Goal: Information Seeking & Learning: Learn about a topic

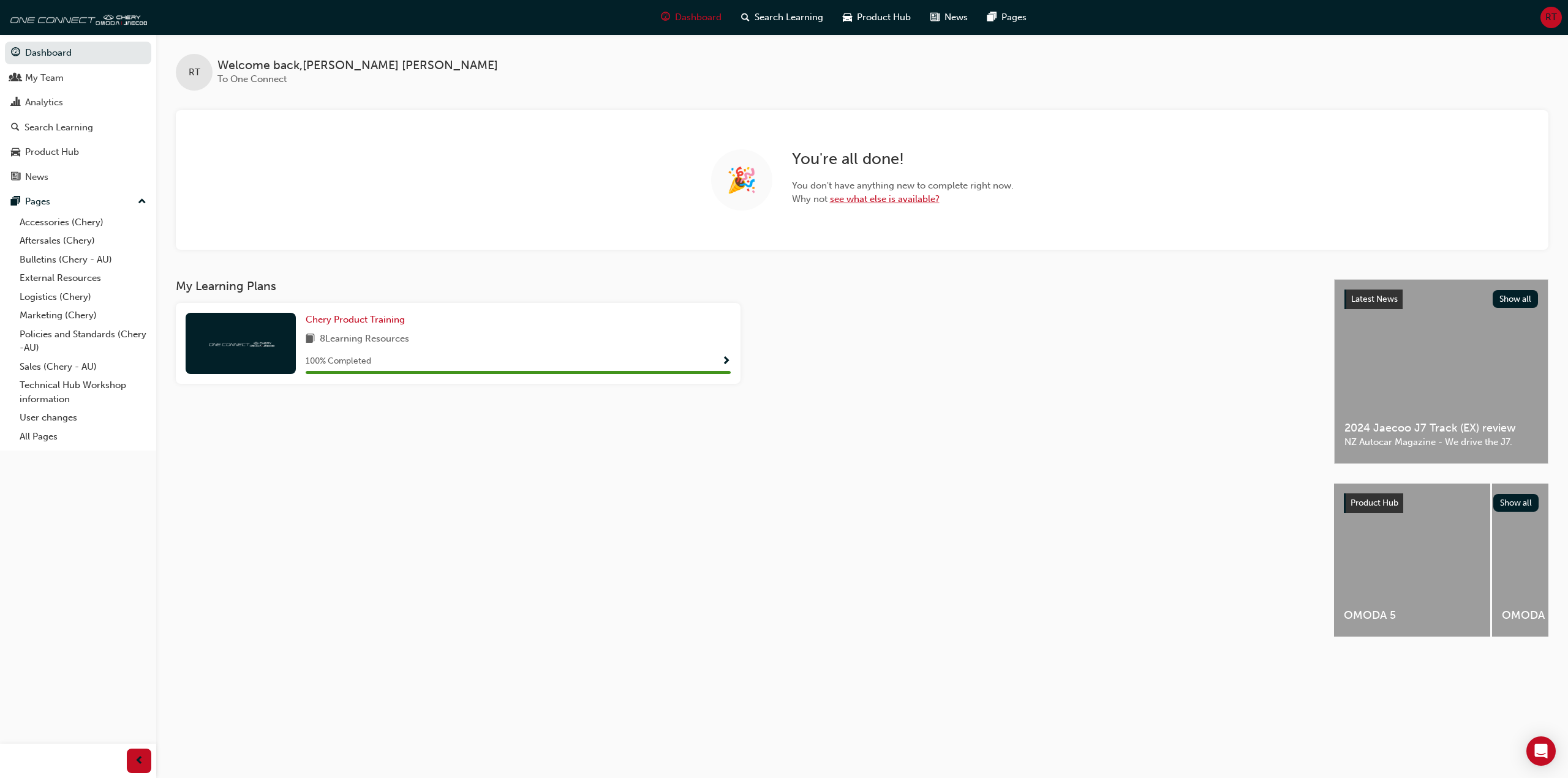
click at [912, 201] on link "see what else is available?" at bounding box center [885, 199] width 110 height 11
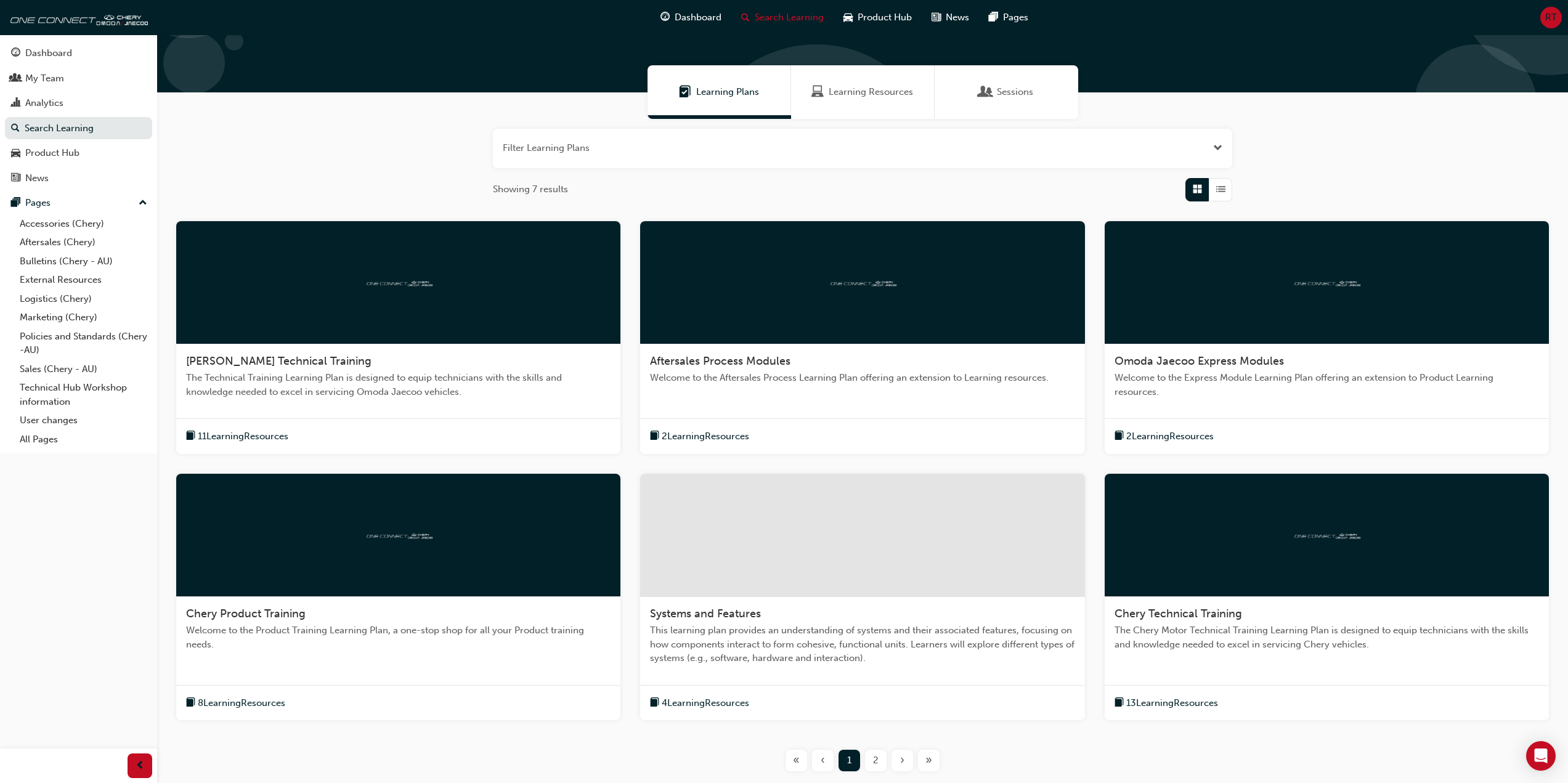
scroll to position [152, 0]
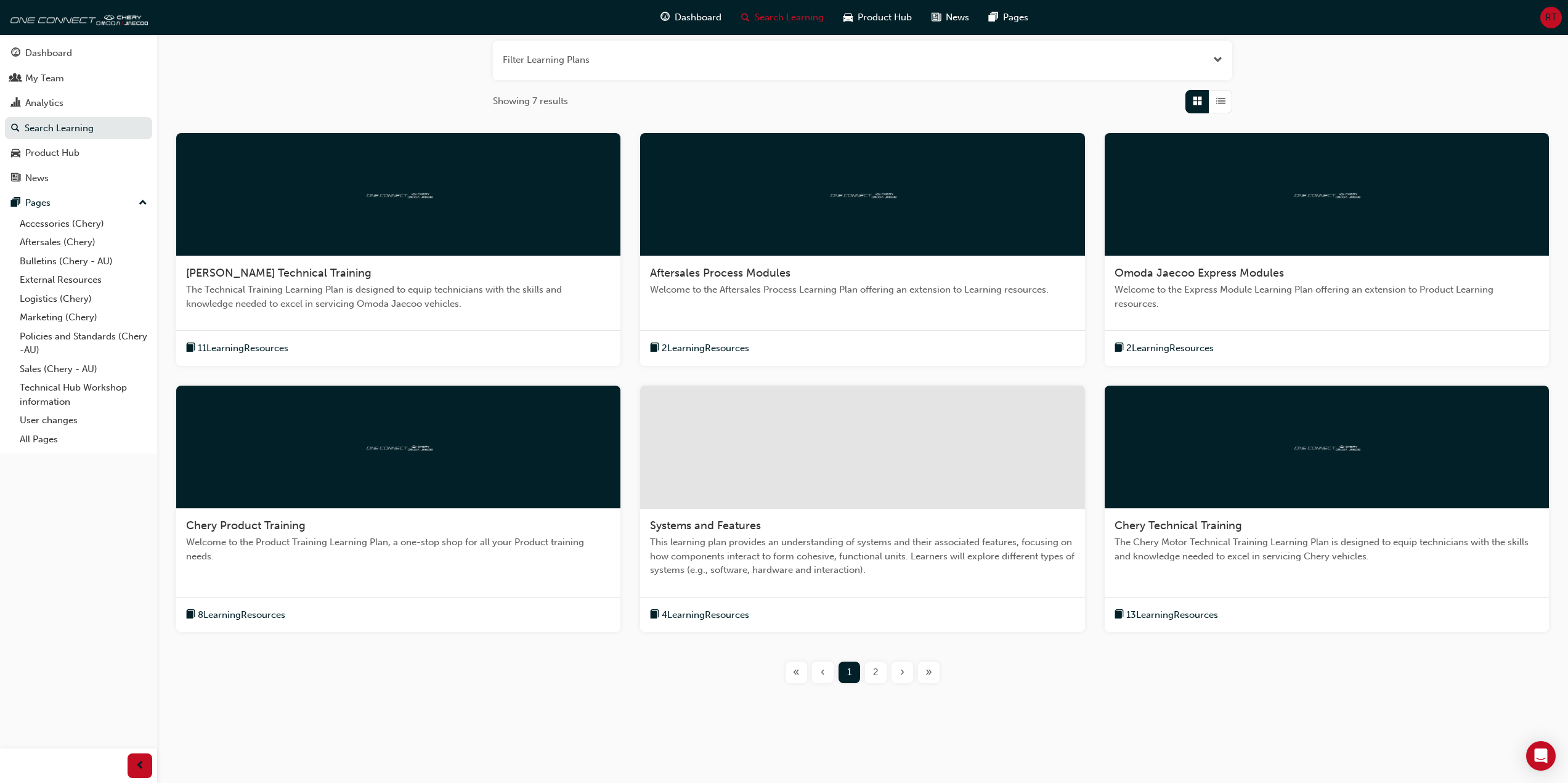
click at [453, 502] on div at bounding box center [398, 447] width 444 height 124
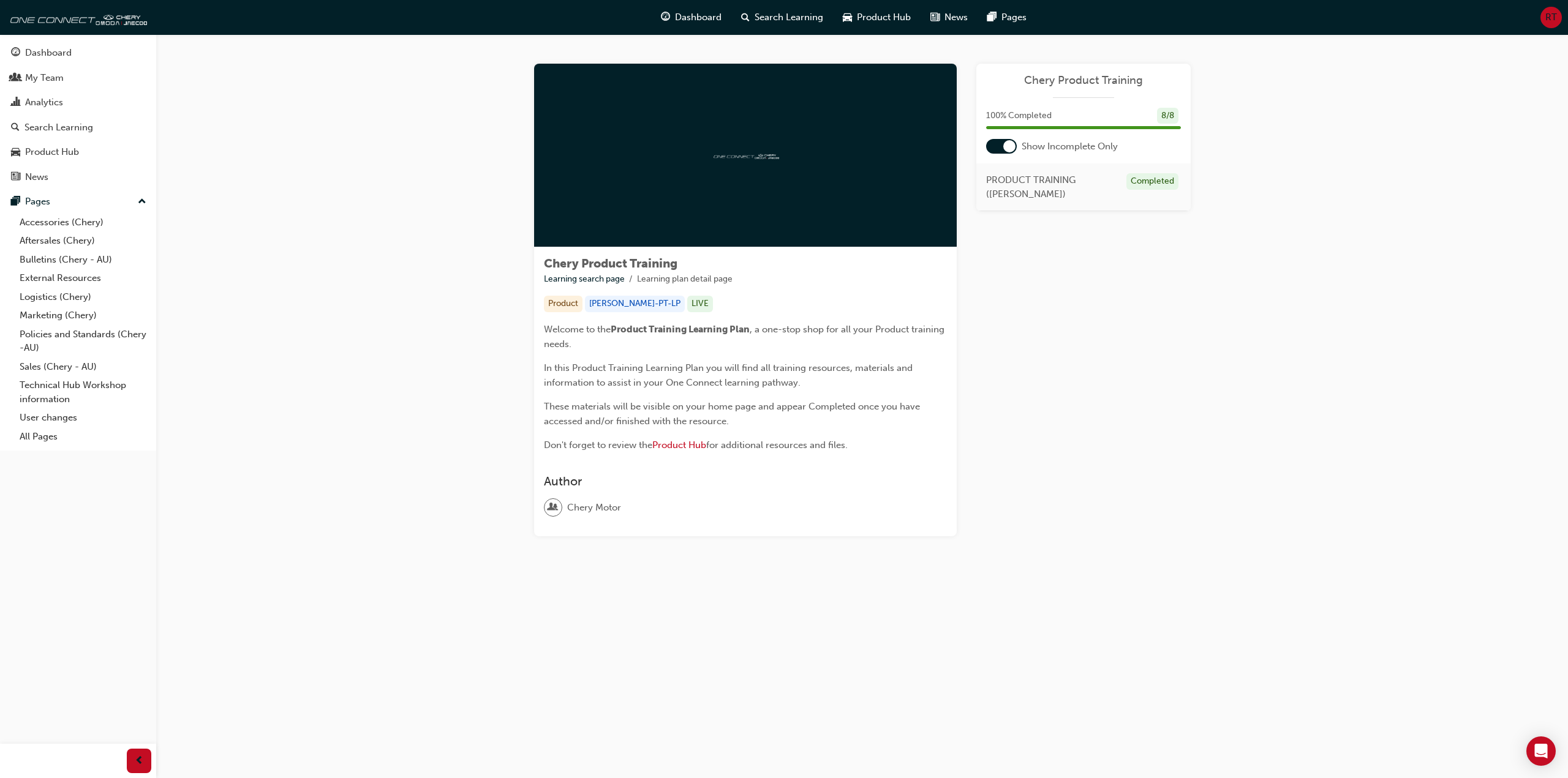
click at [682, 26] on div "Dashboard" at bounding box center [692, 17] width 80 height 25
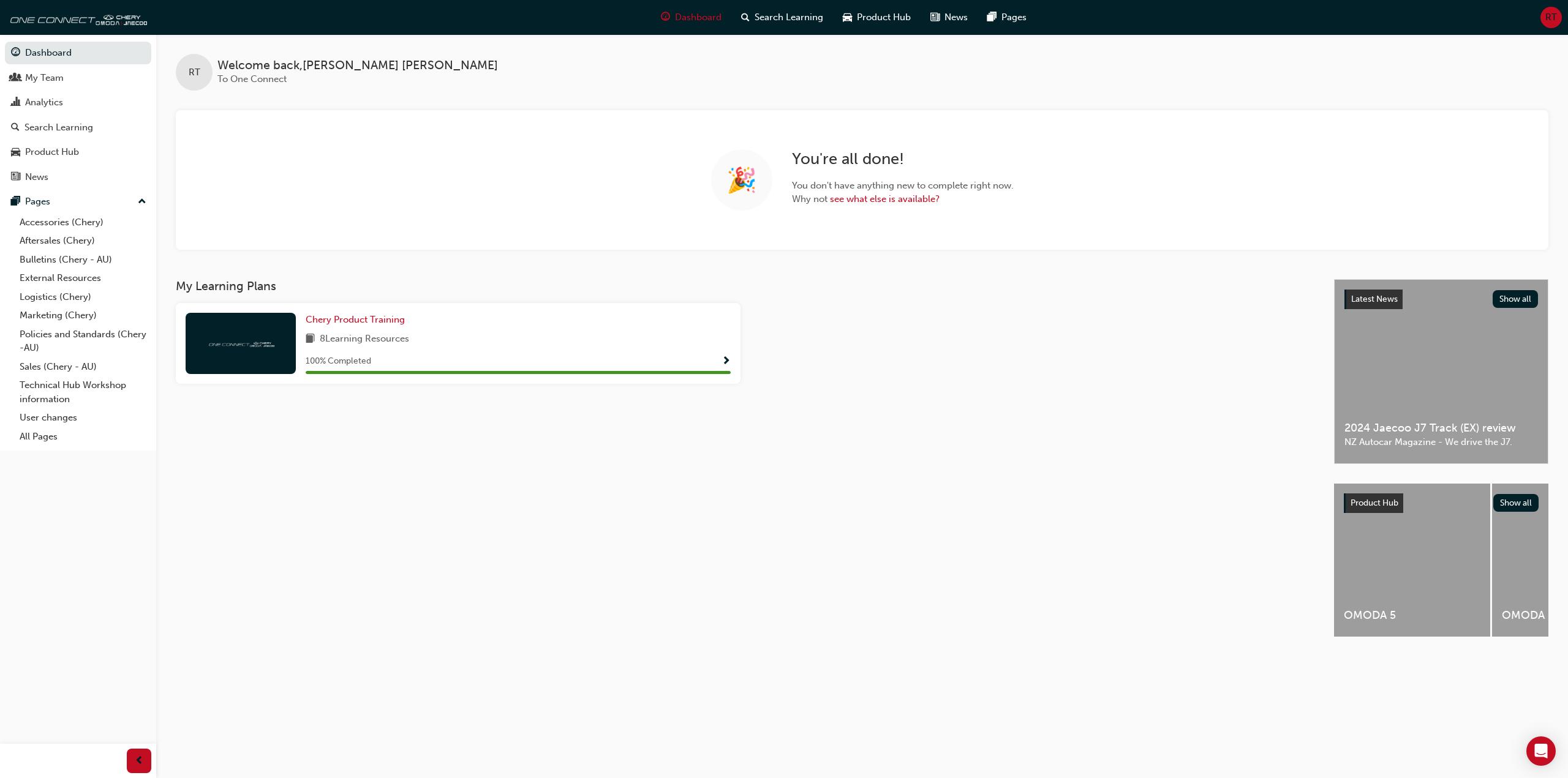
click at [508, 319] on div "Chery Product Training" at bounding box center [519, 320] width 425 height 14
click at [359, 321] on span "Chery Product Training" at bounding box center [355, 320] width 99 height 11
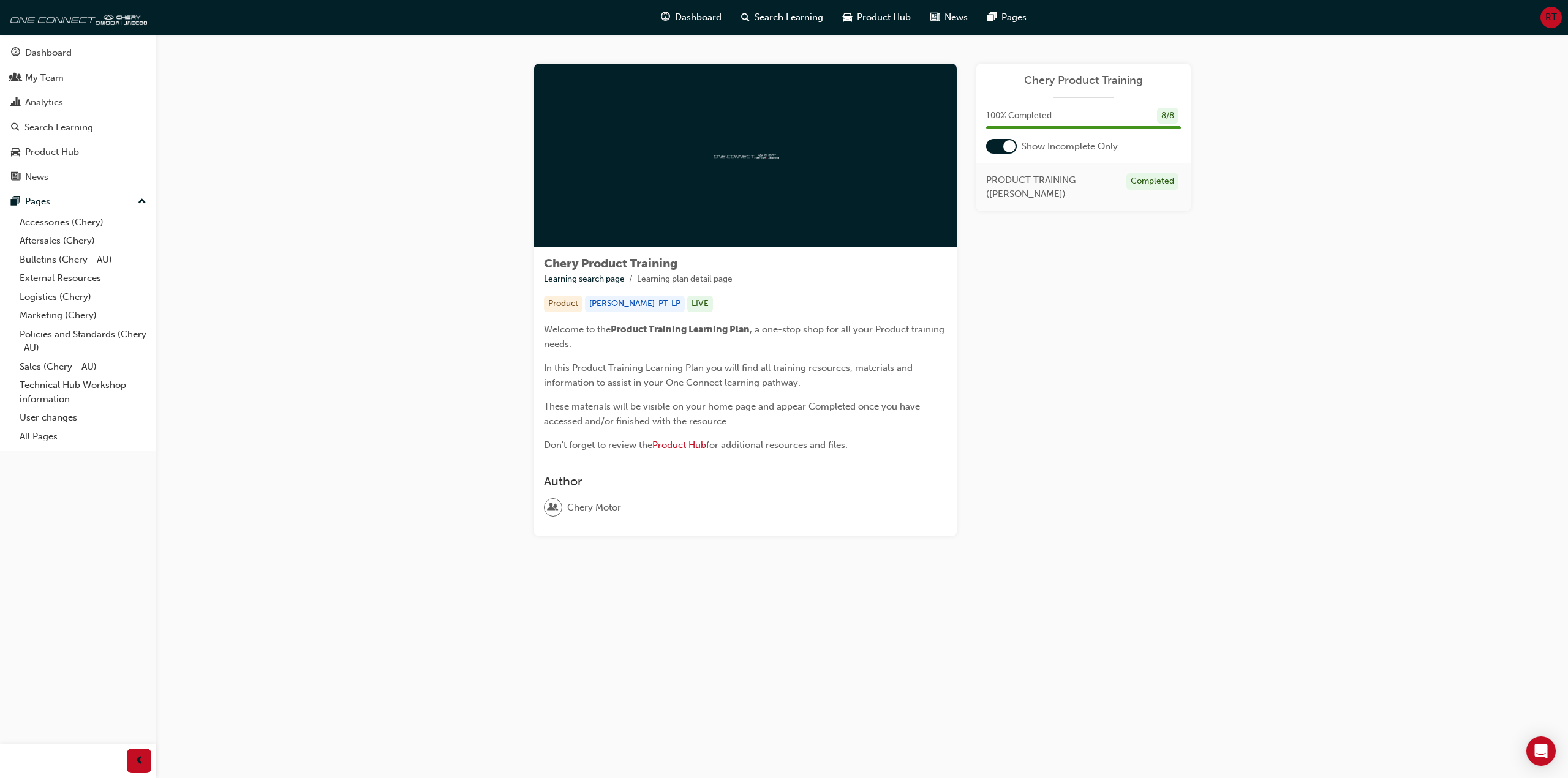
click at [1088, 82] on span "Chery Product Training" at bounding box center [1083, 80] width 195 height 14
click at [757, 21] on span "Search Learning" at bounding box center [789, 17] width 69 height 14
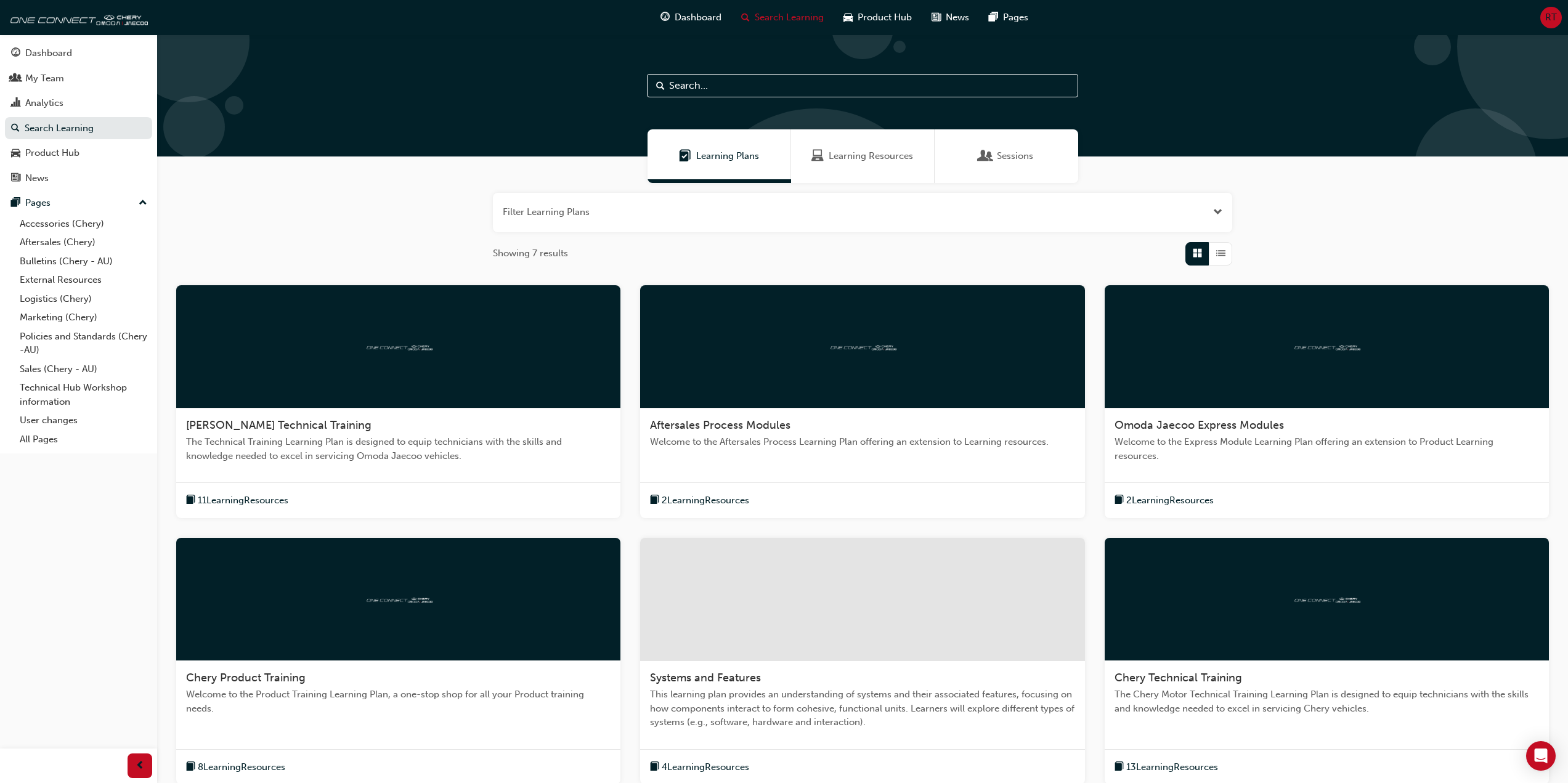
click at [771, 86] on input "text" at bounding box center [862, 86] width 431 height 23
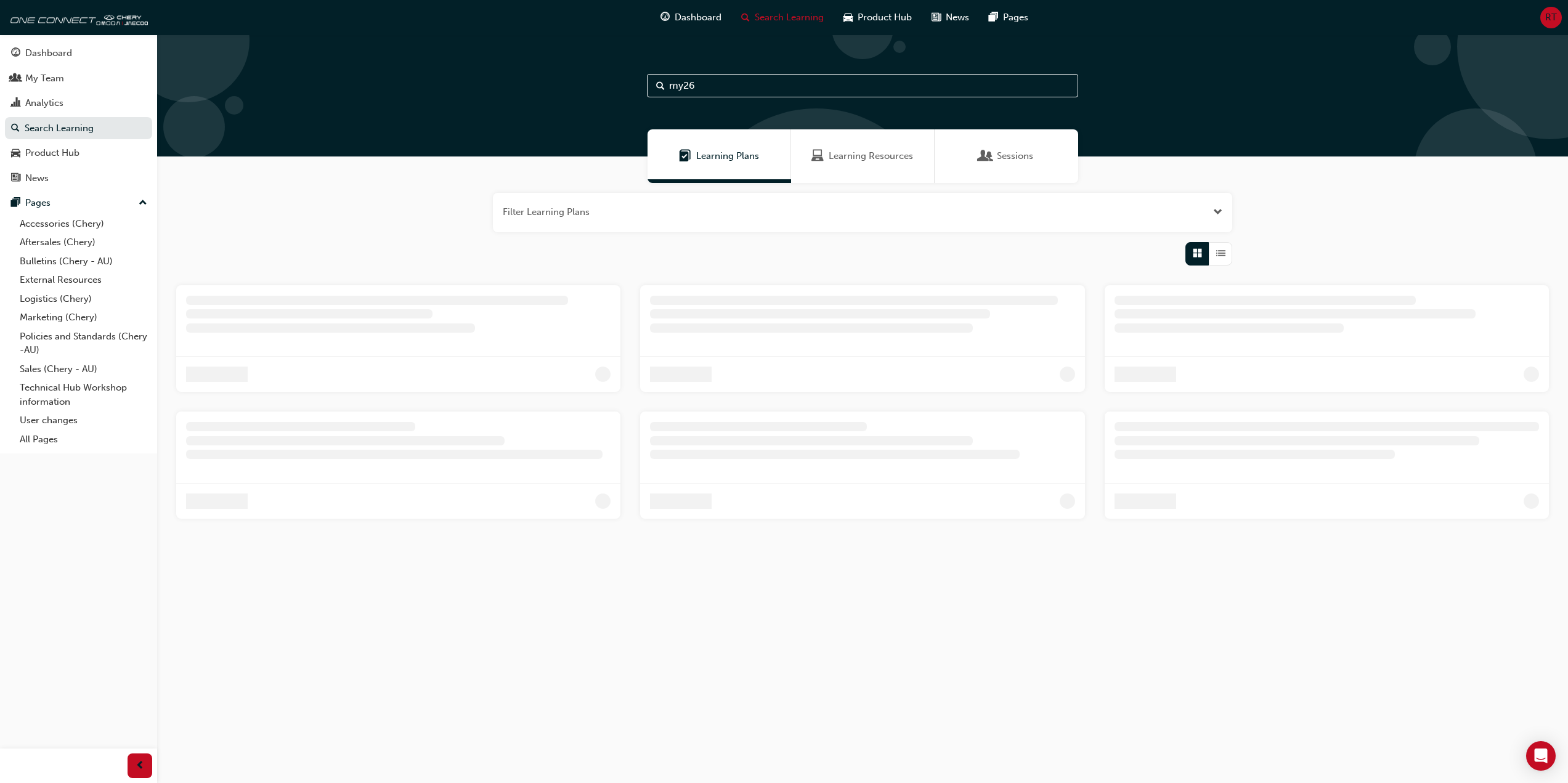
type input "my26"
click at [696, 16] on span "Dashboard" at bounding box center [702, 17] width 47 height 14
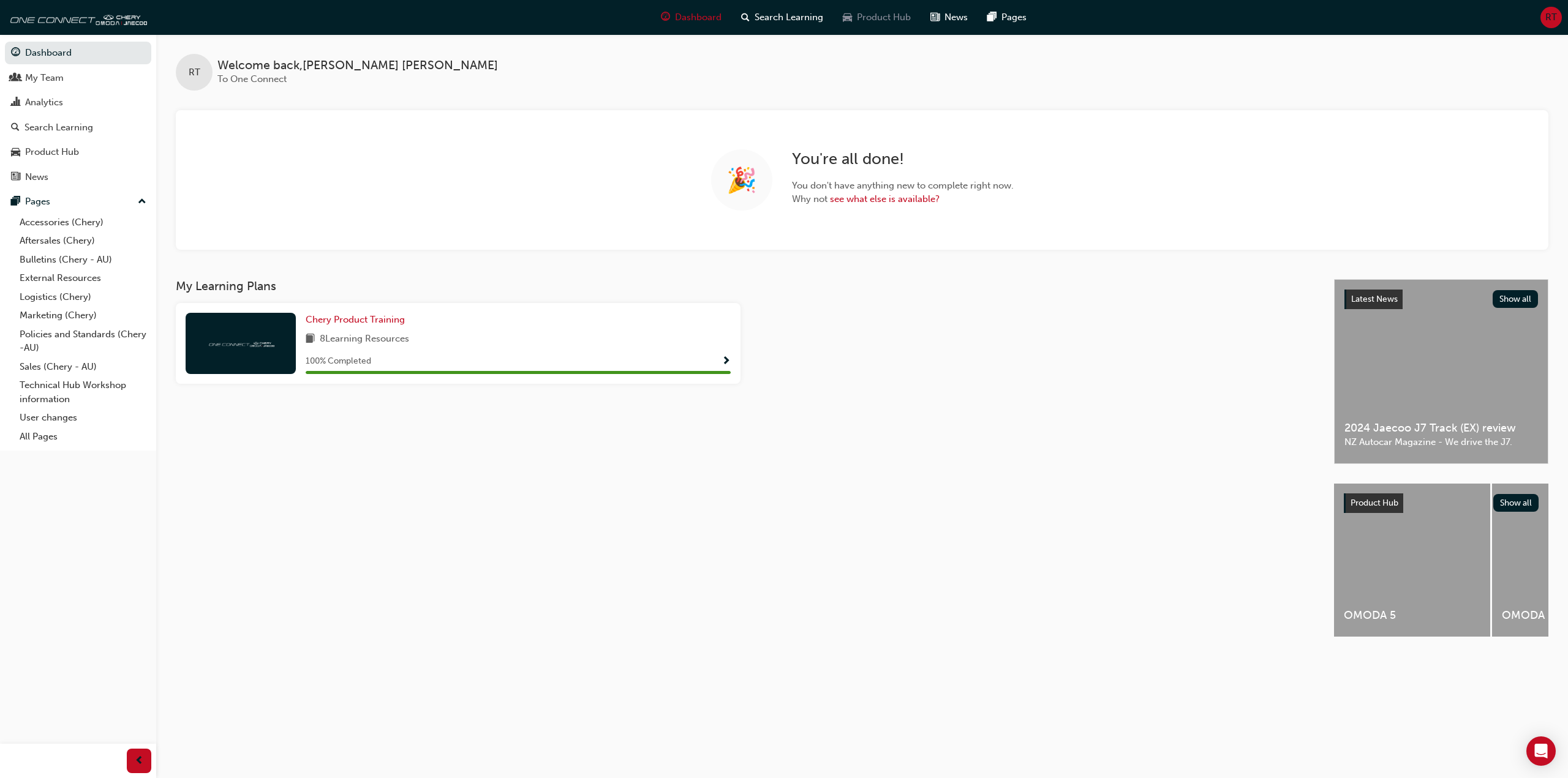
click at [888, 17] on span "Product Hub" at bounding box center [884, 17] width 54 height 14
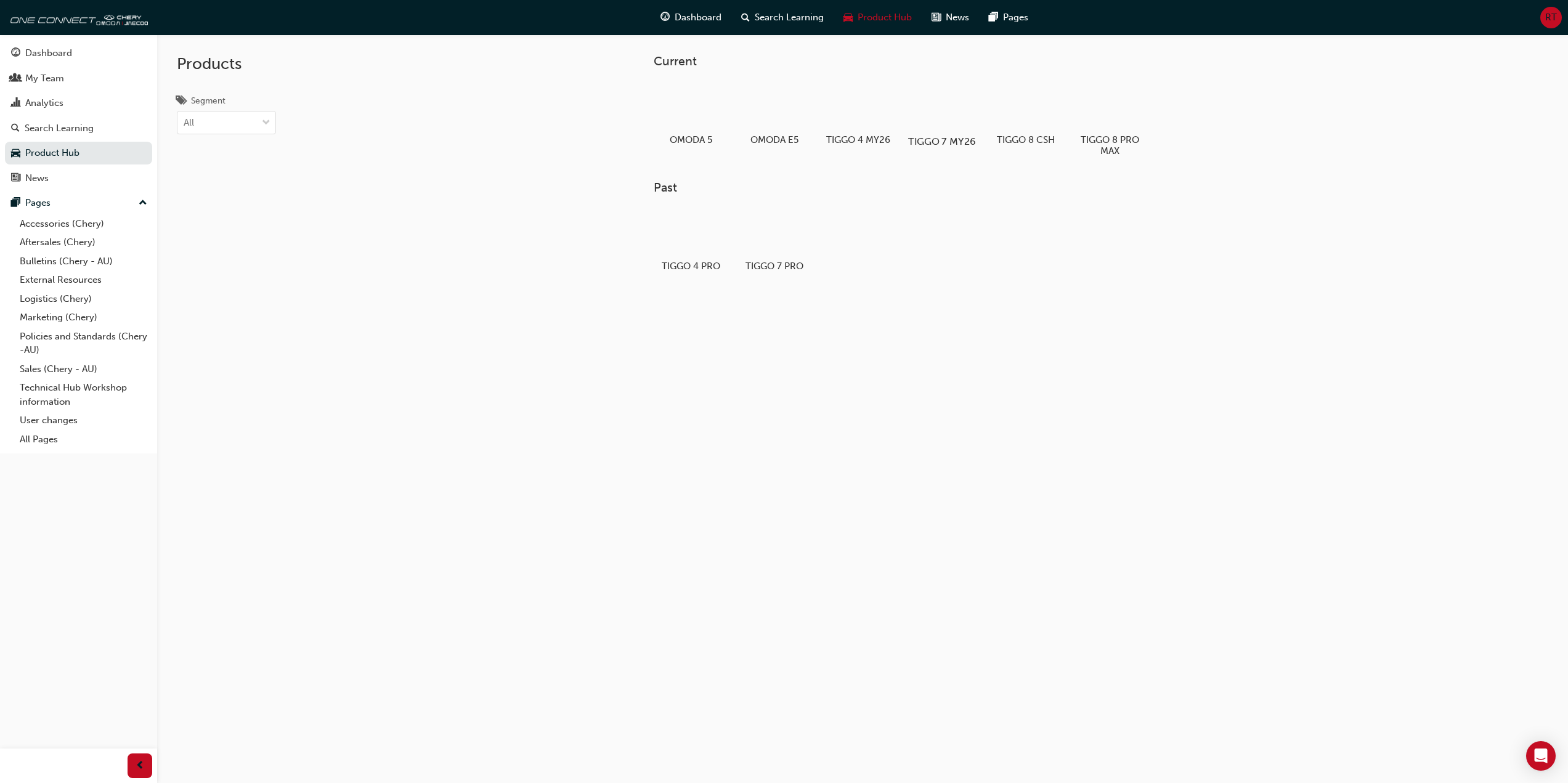
click at [929, 132] on div "TIGGO 7 MY26" at bounding box center [941, 114] width 79 height 75
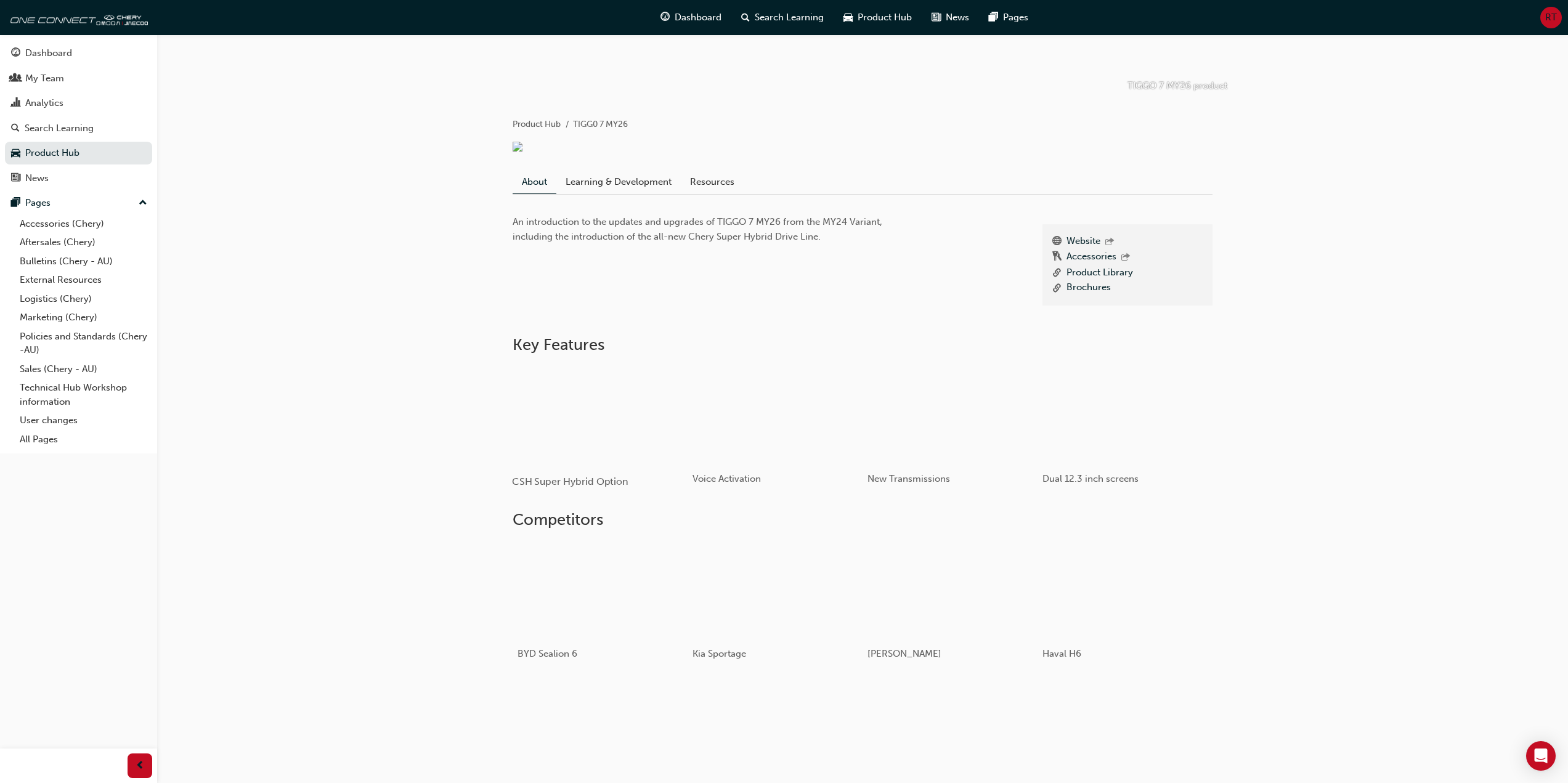
scroll to position [187, 0]
click at [551, 411] on div "button" at bounding box center [600, 411] width 176 height 99
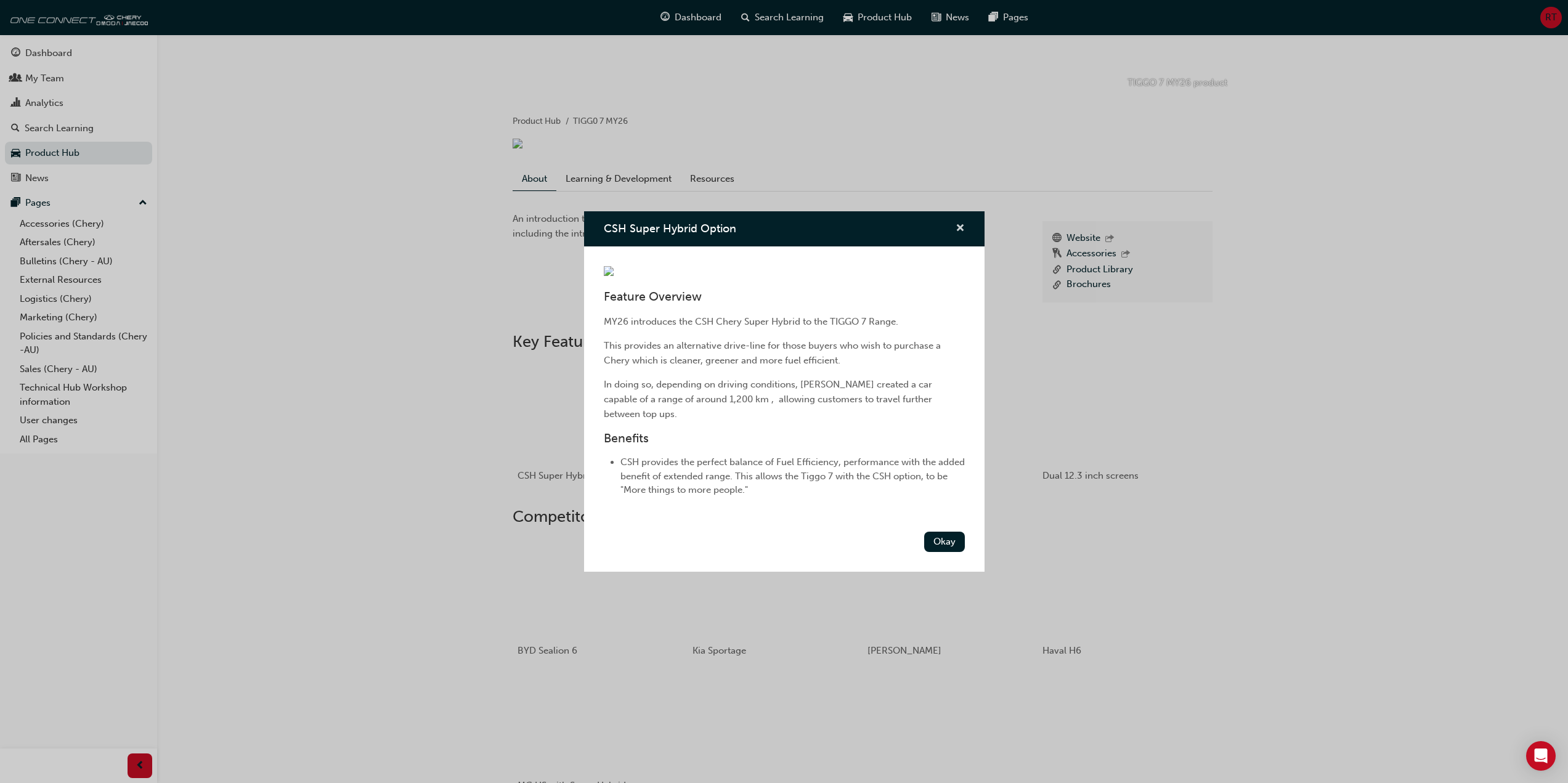
click at [962, 234] on span "cross-icon" at bounding box center [960, 229] width 9 height 11
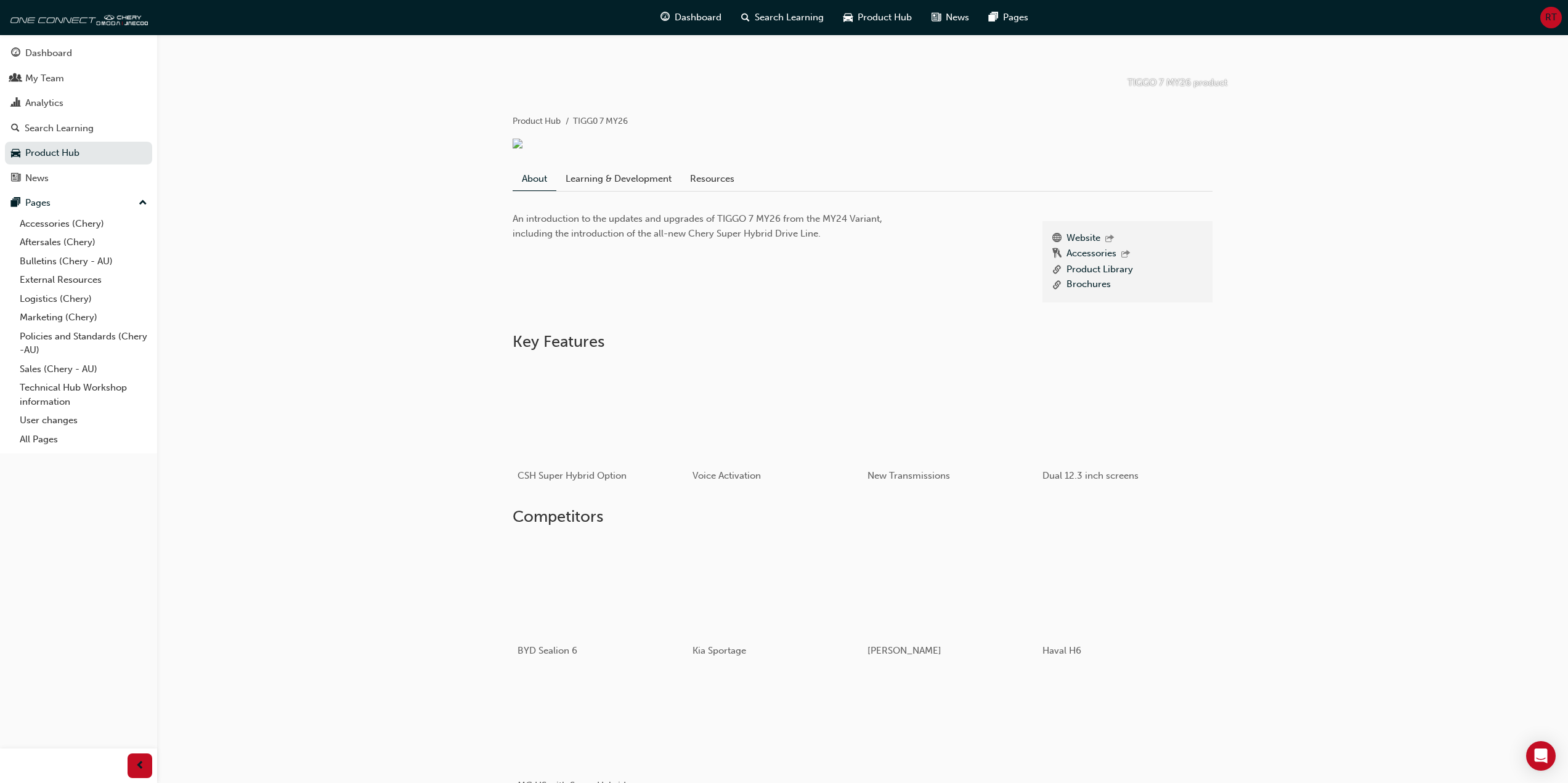
click at [665, 174] on link "Learning & Development" at bounding box center [619, 179] width 124 height 23
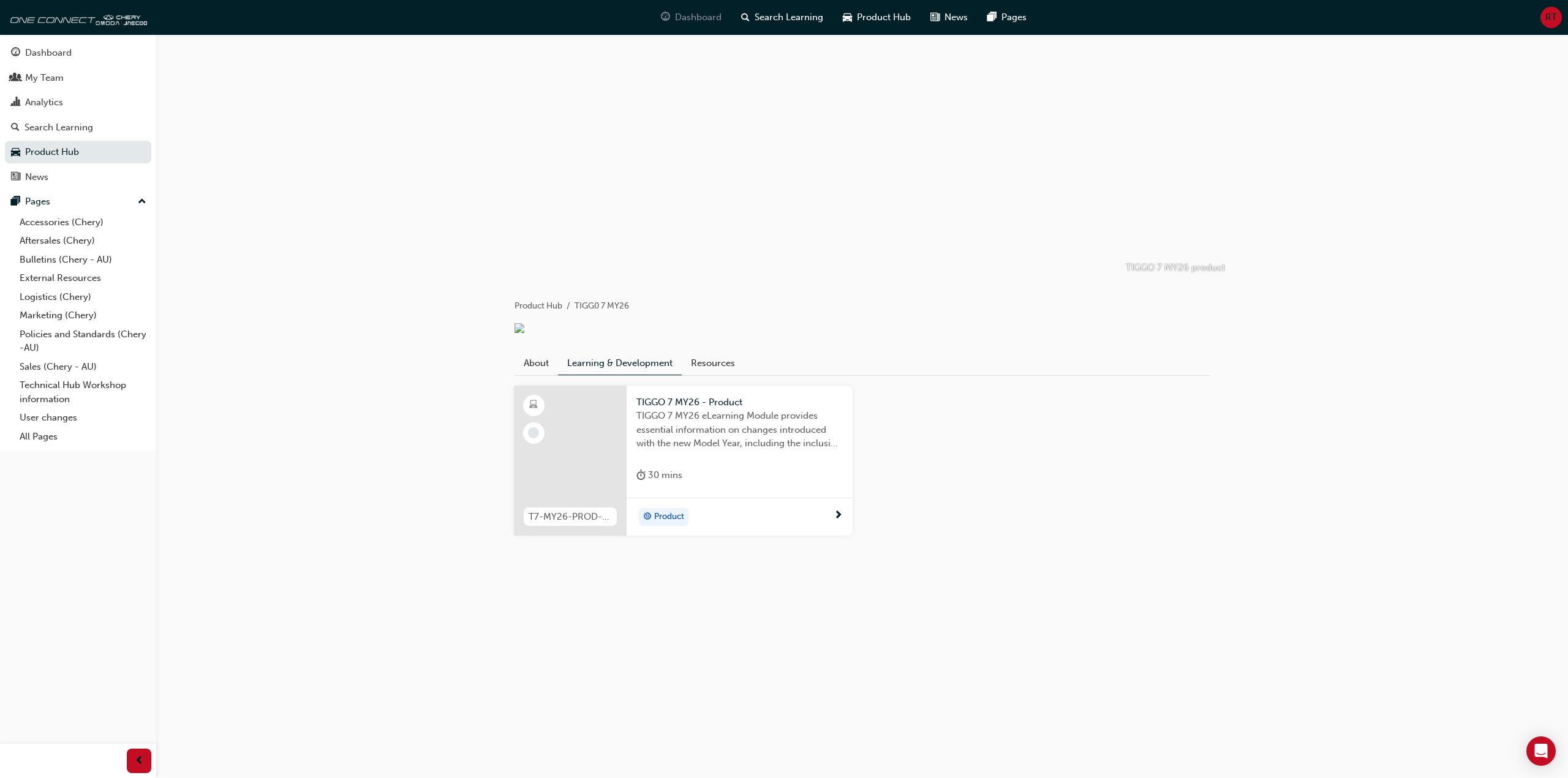
click at [689, 22] on span "Dashboard" at bounding box center [698, 17] width 46 height 14
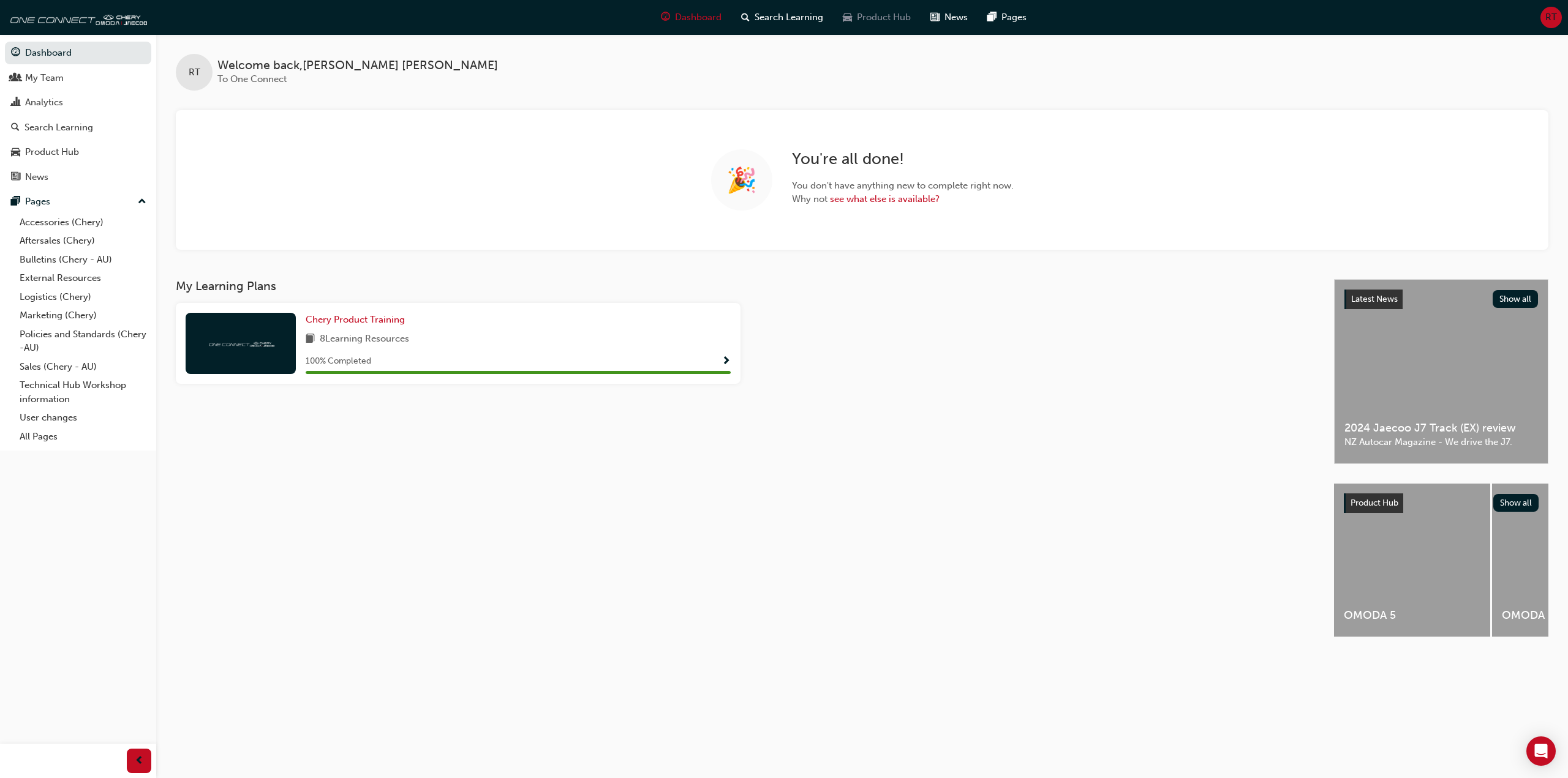
click at [879, 15] on span "Product Hub" at bounding box center [884, 17] width 54 height 14
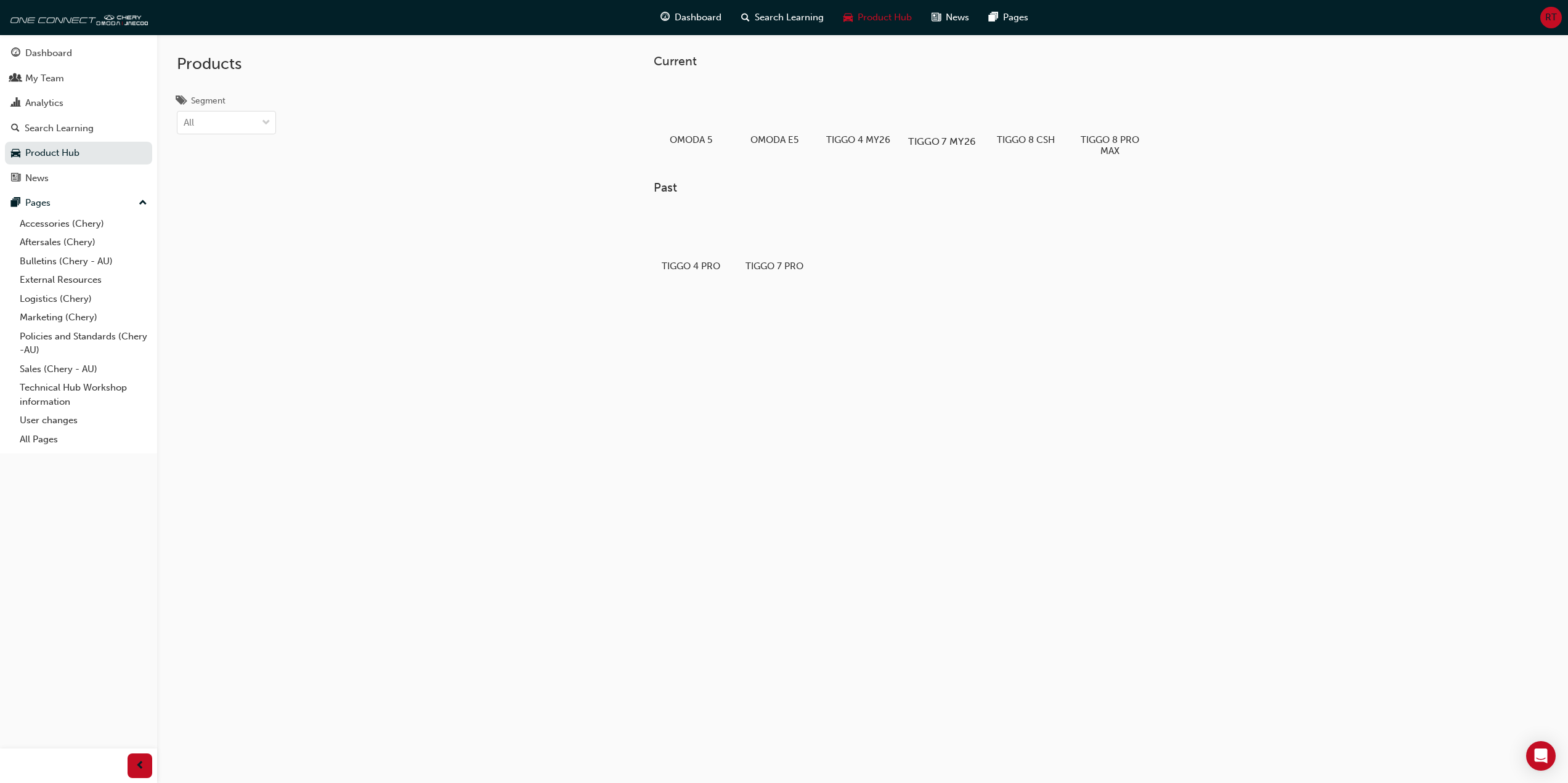
click at [934, 120] on div at bounding box center [942, 106] width 68 height 49
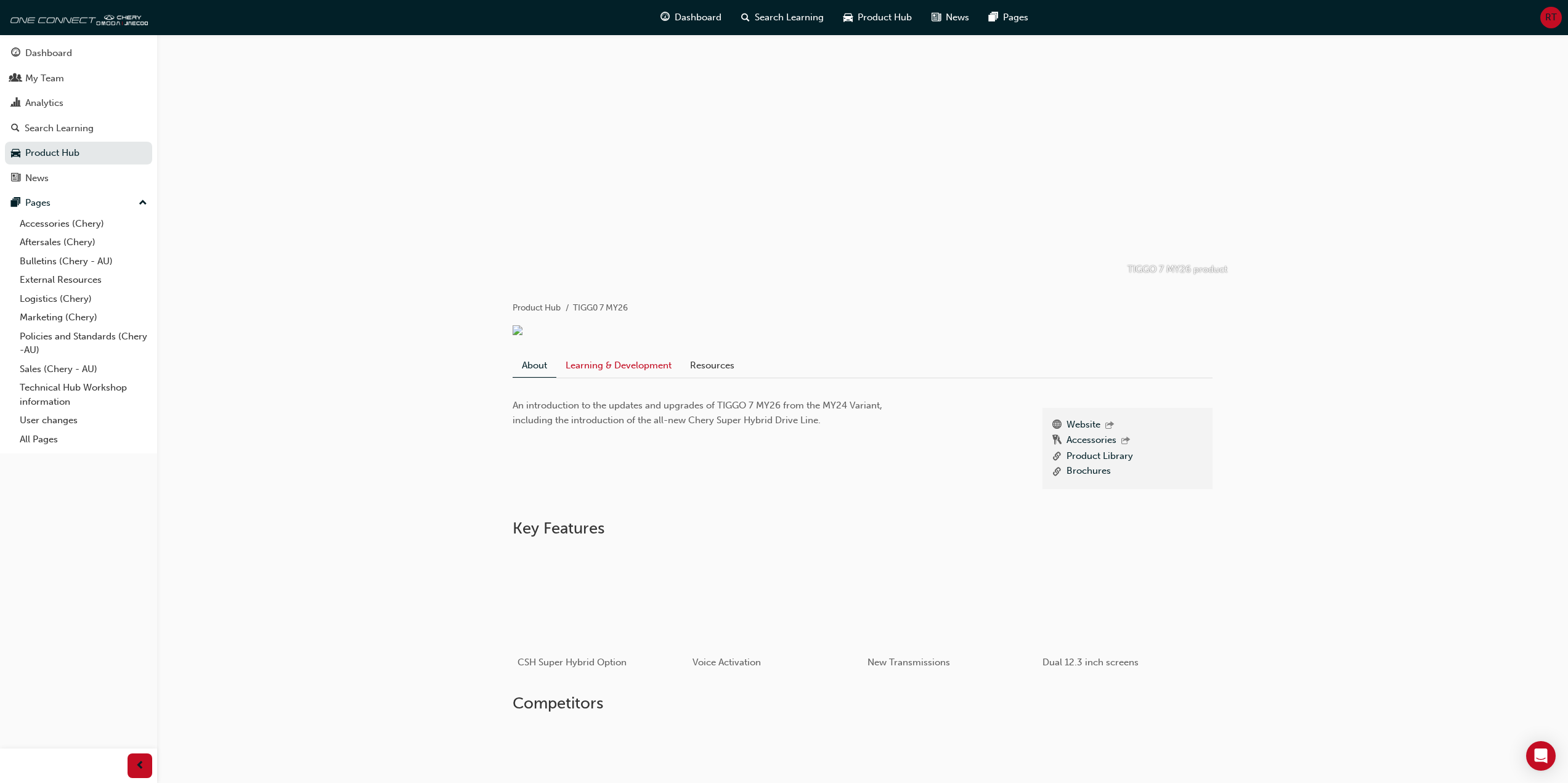
click at [652, 369] on link "Learning & Development" at bounding box center [619, 365] width 124 height 23
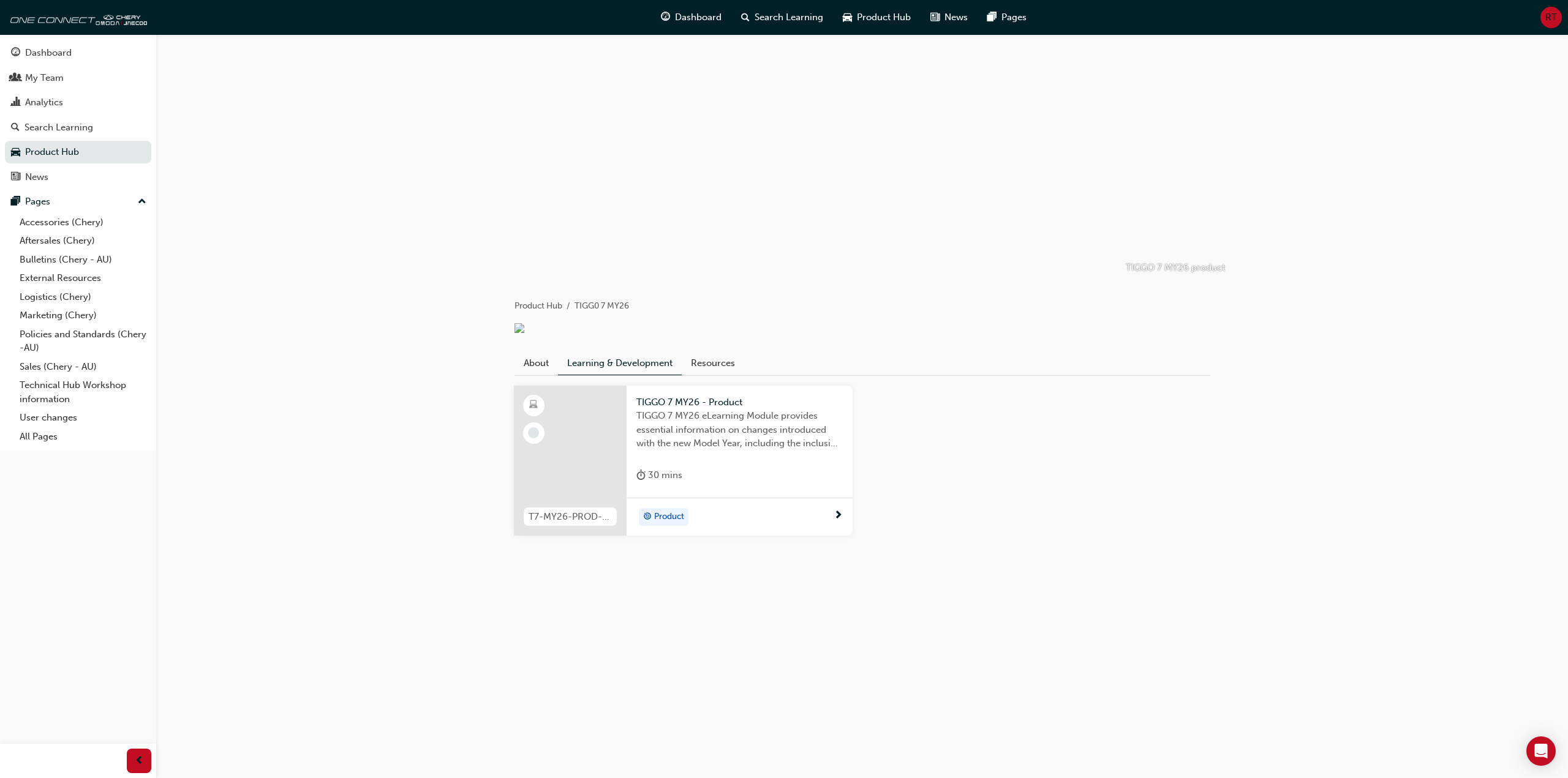
click at [668, 519] on span "Product" at bounding box center [669, 517] width 30 height 14
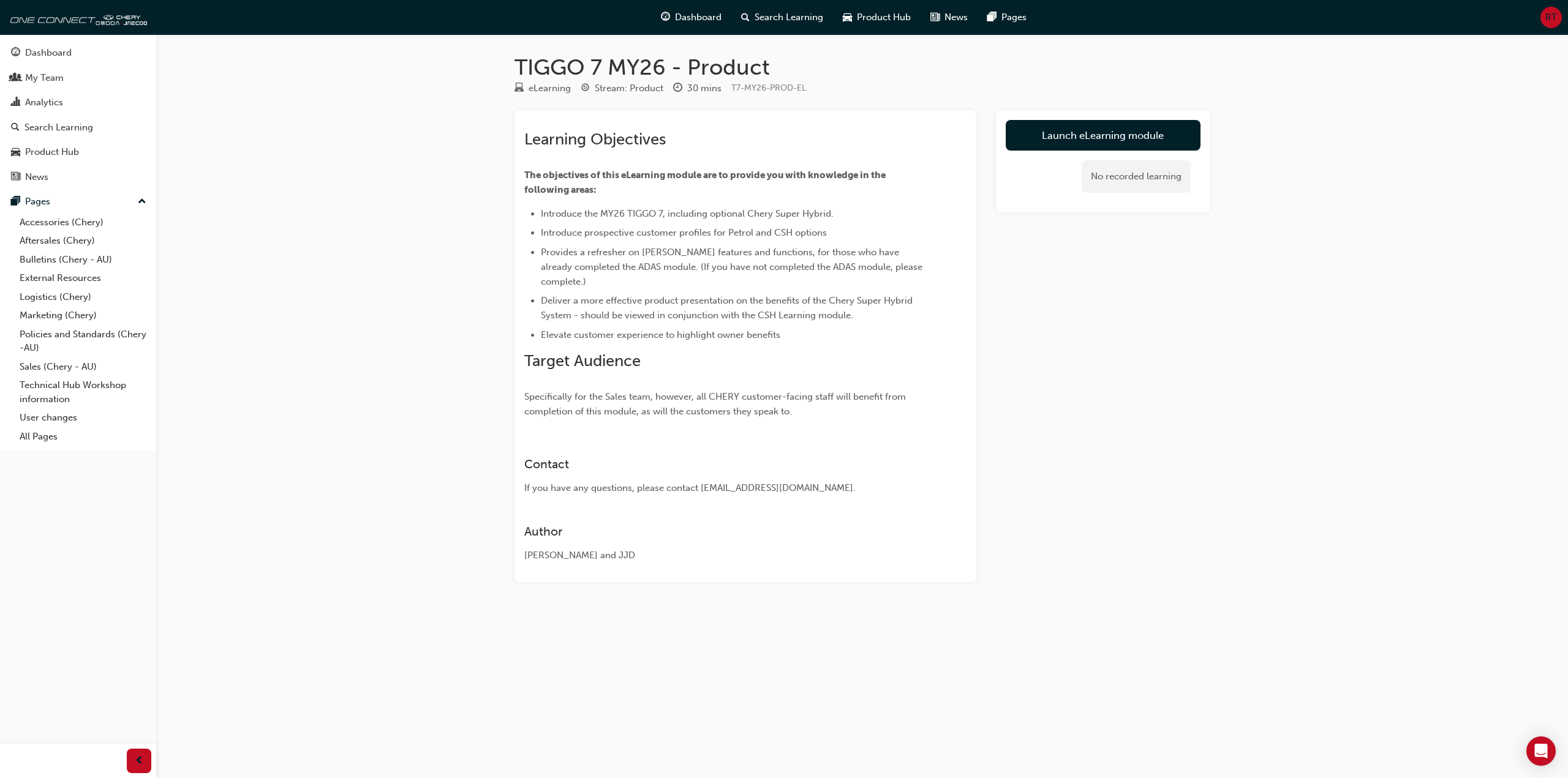
click at [332, 268] on div "TIGGO 7 MY26 - Product eLearning Stream: Product 30 mins T7-MY26-PROD-EL Learni…" at bounding box center [784, 389] width 1568 height 778
click at [1124, 134] on link "Launch eLearning module" at bounding box center [1103, 135] width 195 height 31
